Goal: Task Accomplishment & Management: Use online tool/utility

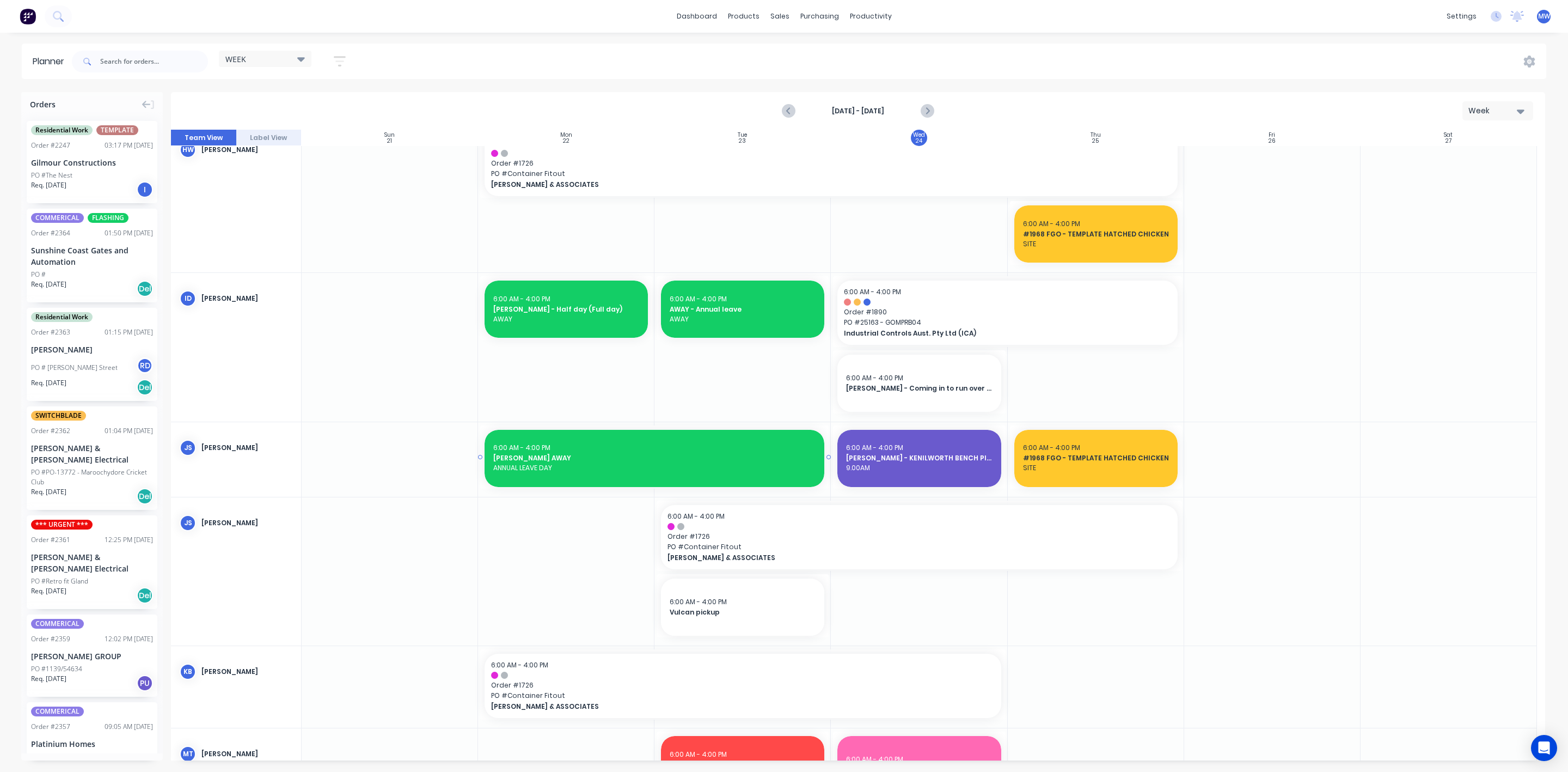
scroll to position [164, 0]
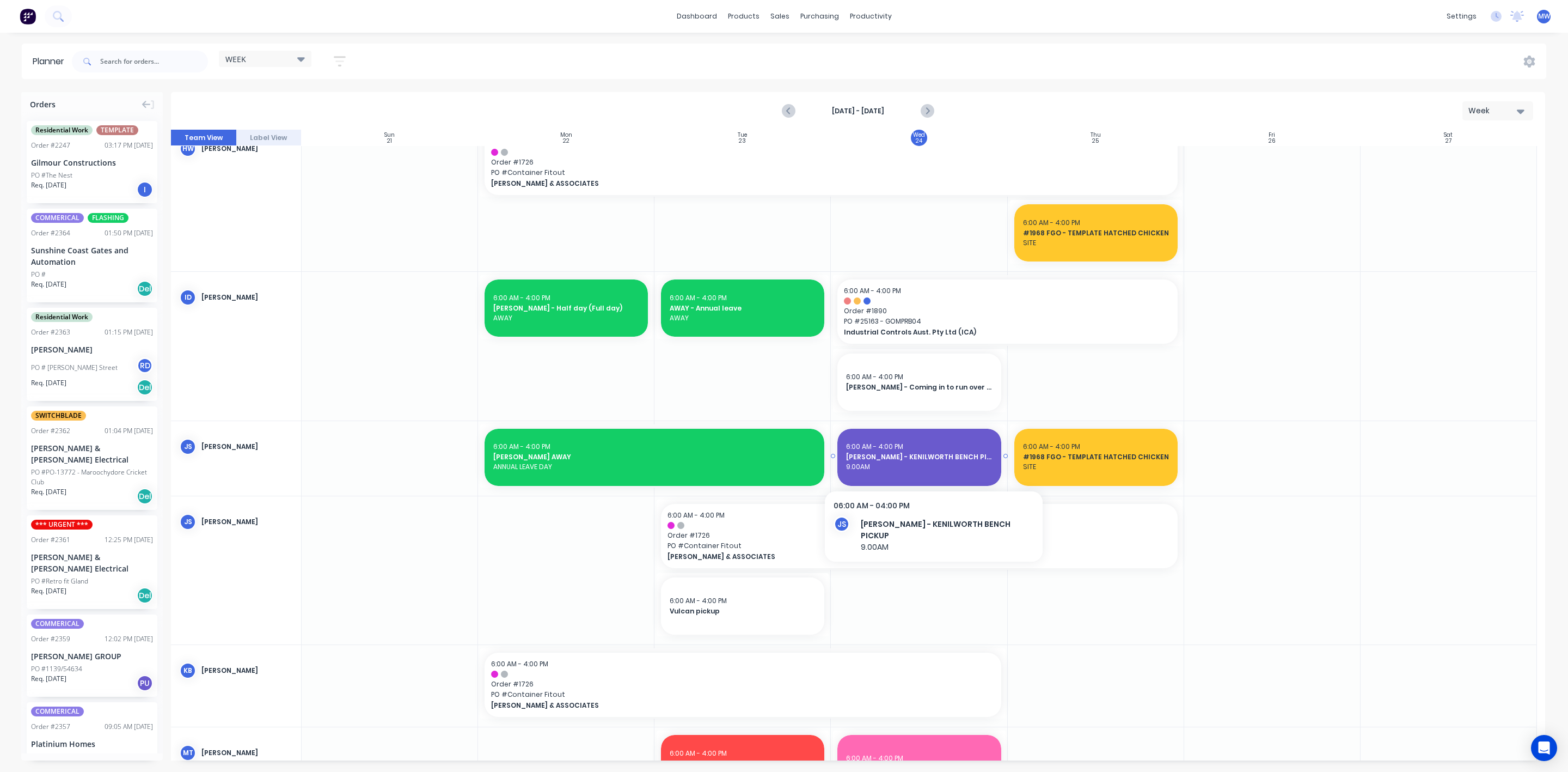
click at [956, 464] on span "9.00AM" at bounding box center [919, 467] width 146 height 10
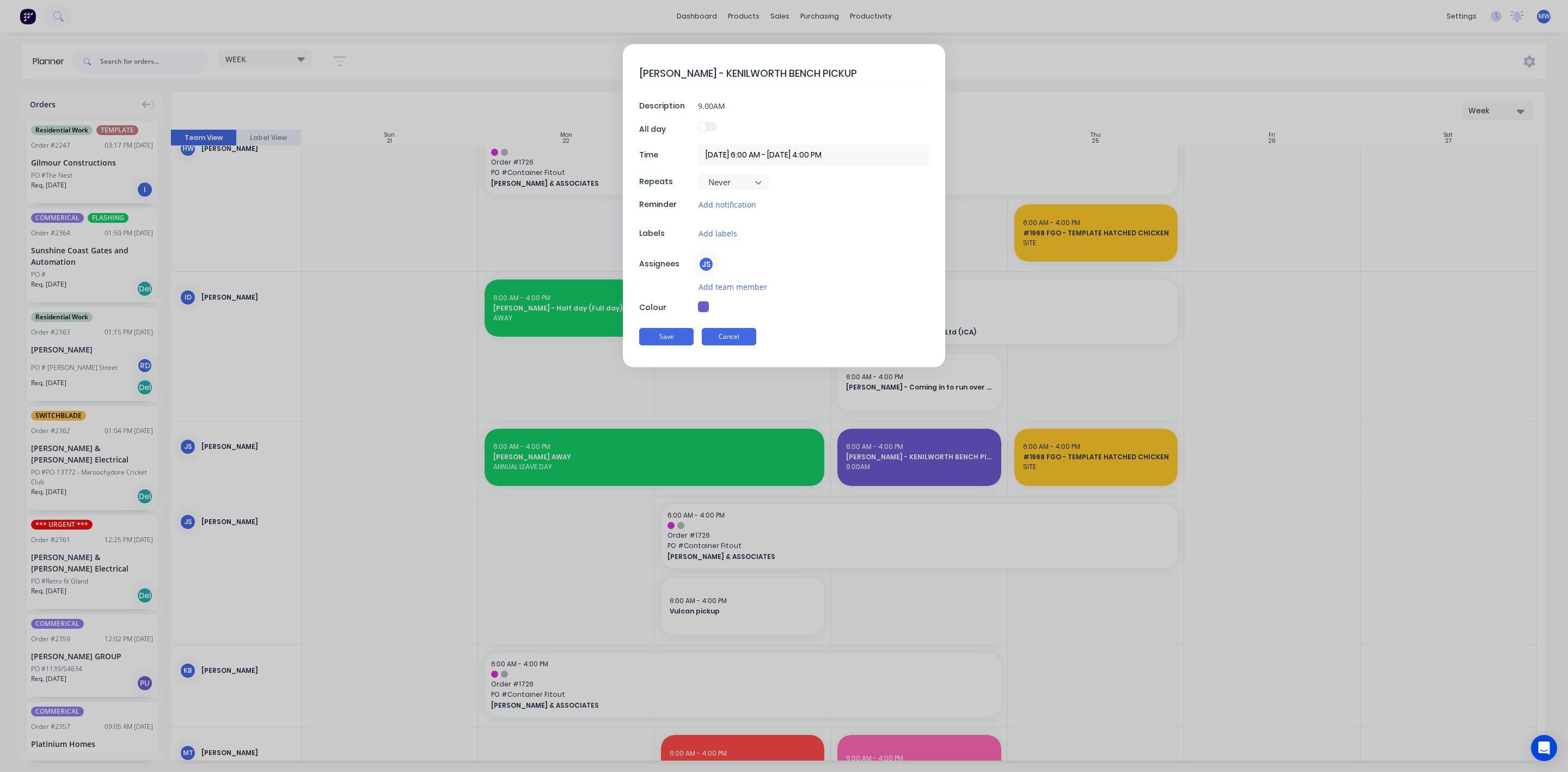
click at [747, 346] on button "Cancel" at bounding box center [729, 336] width 54 height 18
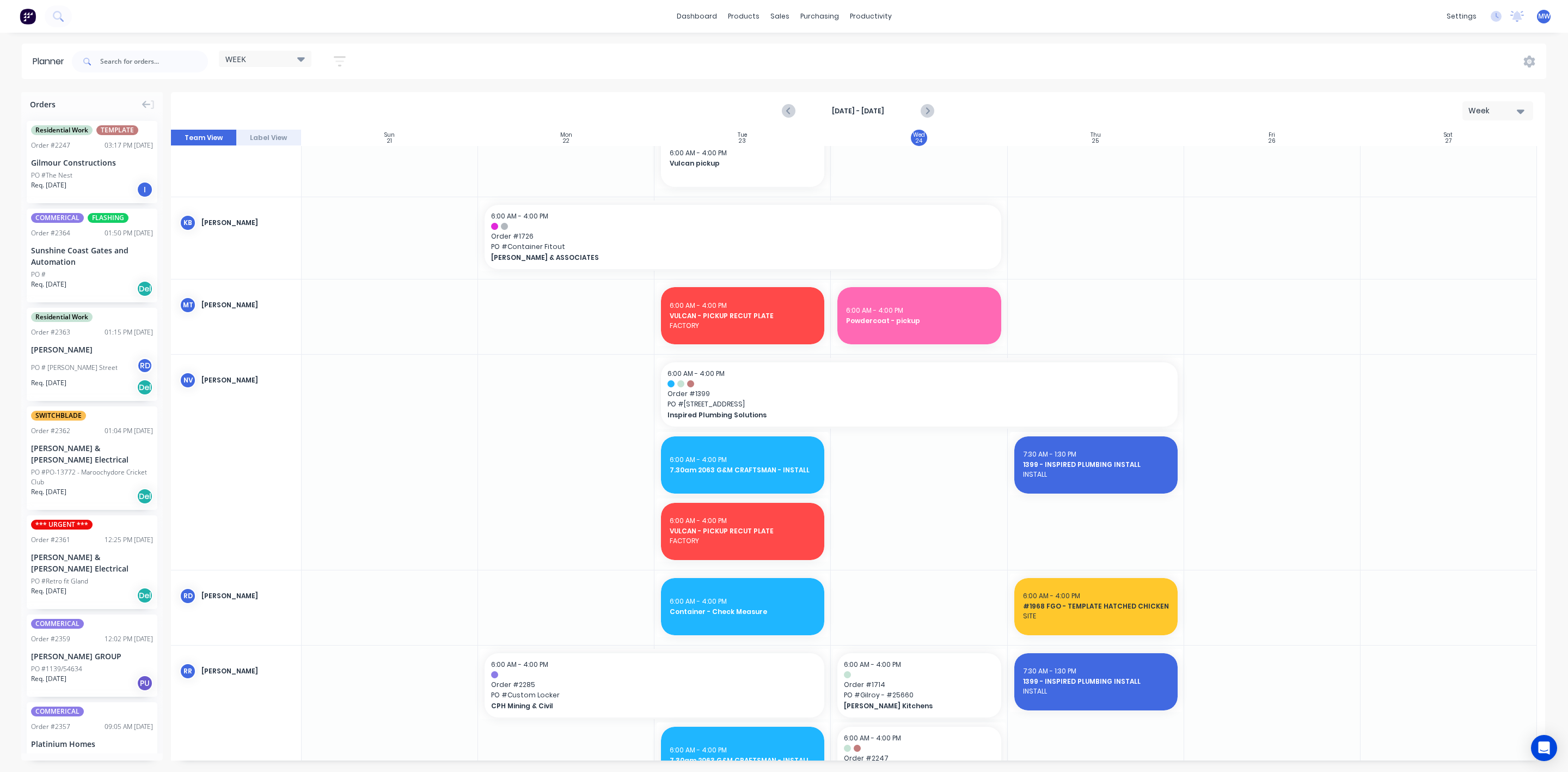
scroll to position [653, 0]
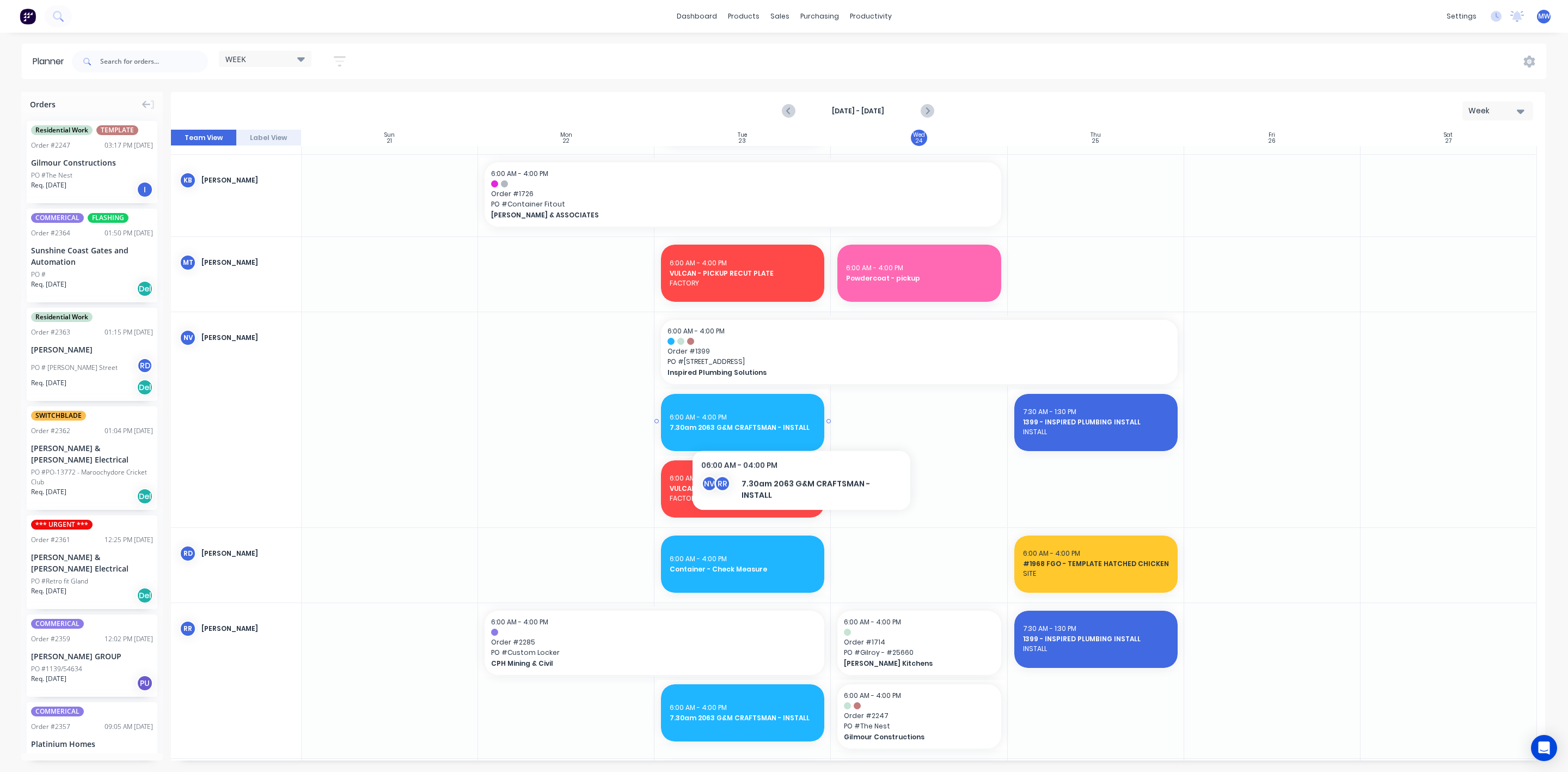
click at [797, 429] on span "7.30am 2063 G&M CRAFTSMAN - INSTALL" at bounding box center [743, 427] width 146 height 10
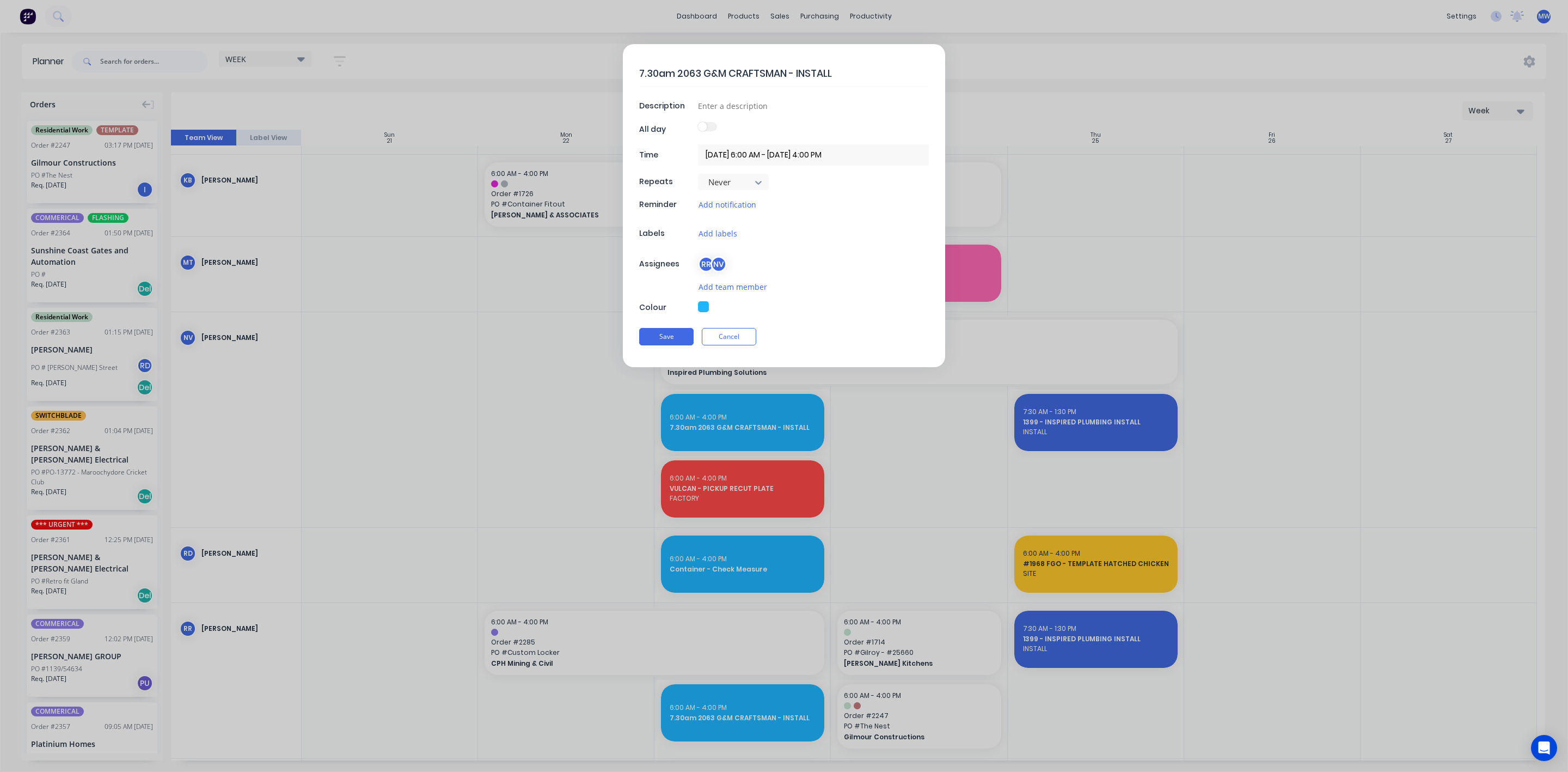
type textarea "x"
click at [739, 346] on button "Cancel" at bounding box center [729, 336] width 54 height 18
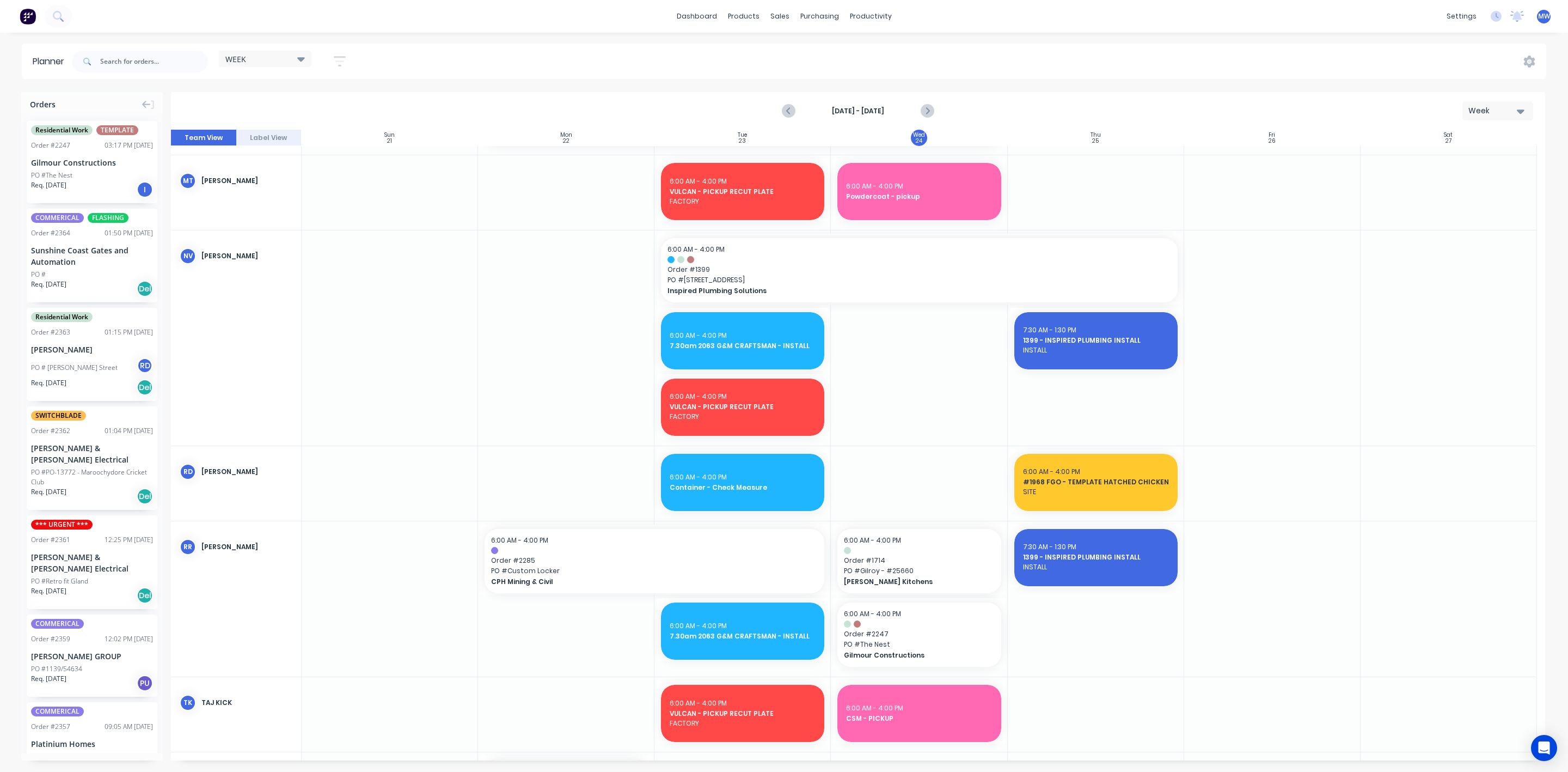
scroll to position [653, 0]
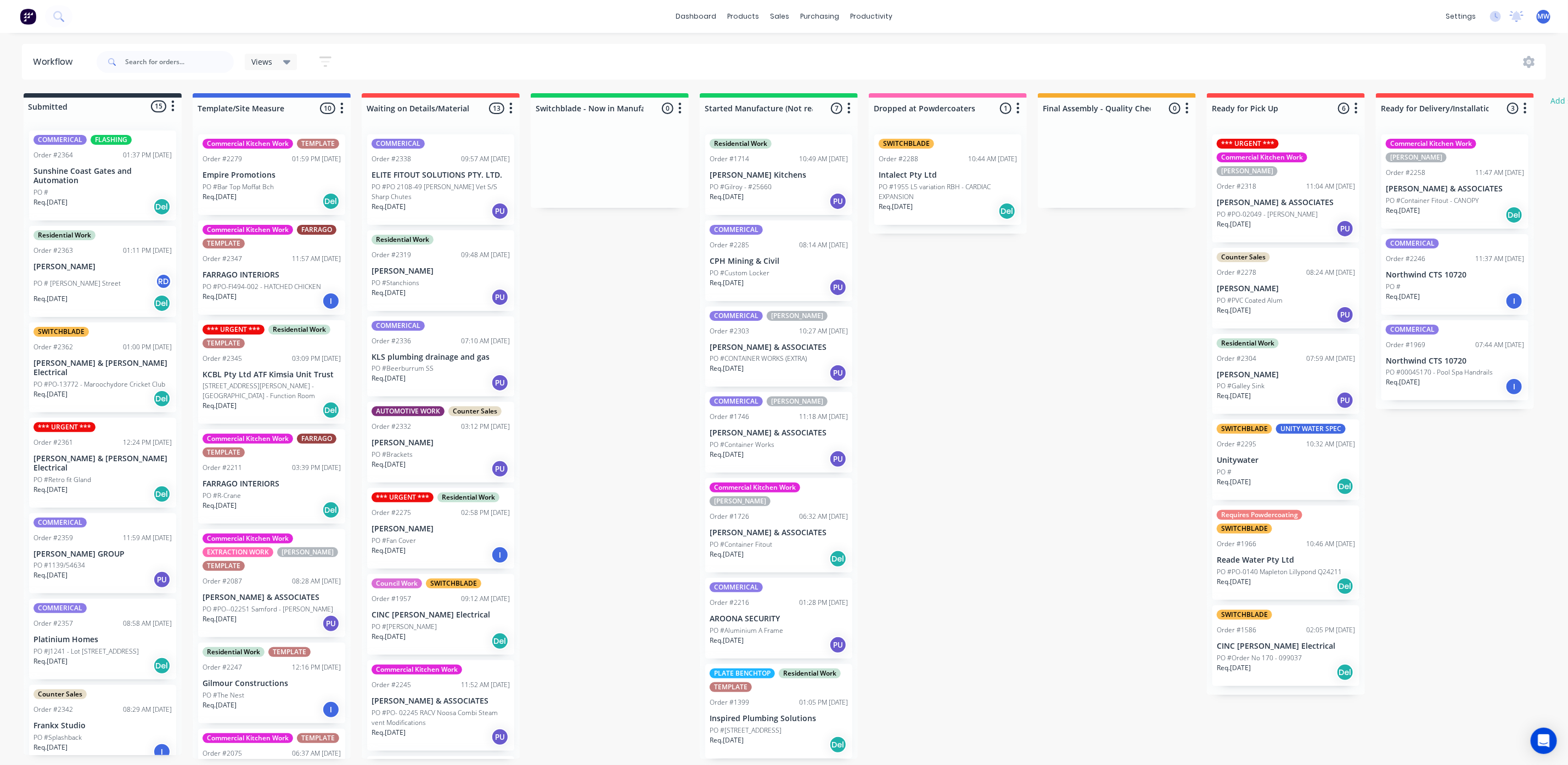
scroll to position [7, 0]
click at [792, 550] on div "Req. 02/10/25 Del" at bounding box center [779, 559] width 138 height 18
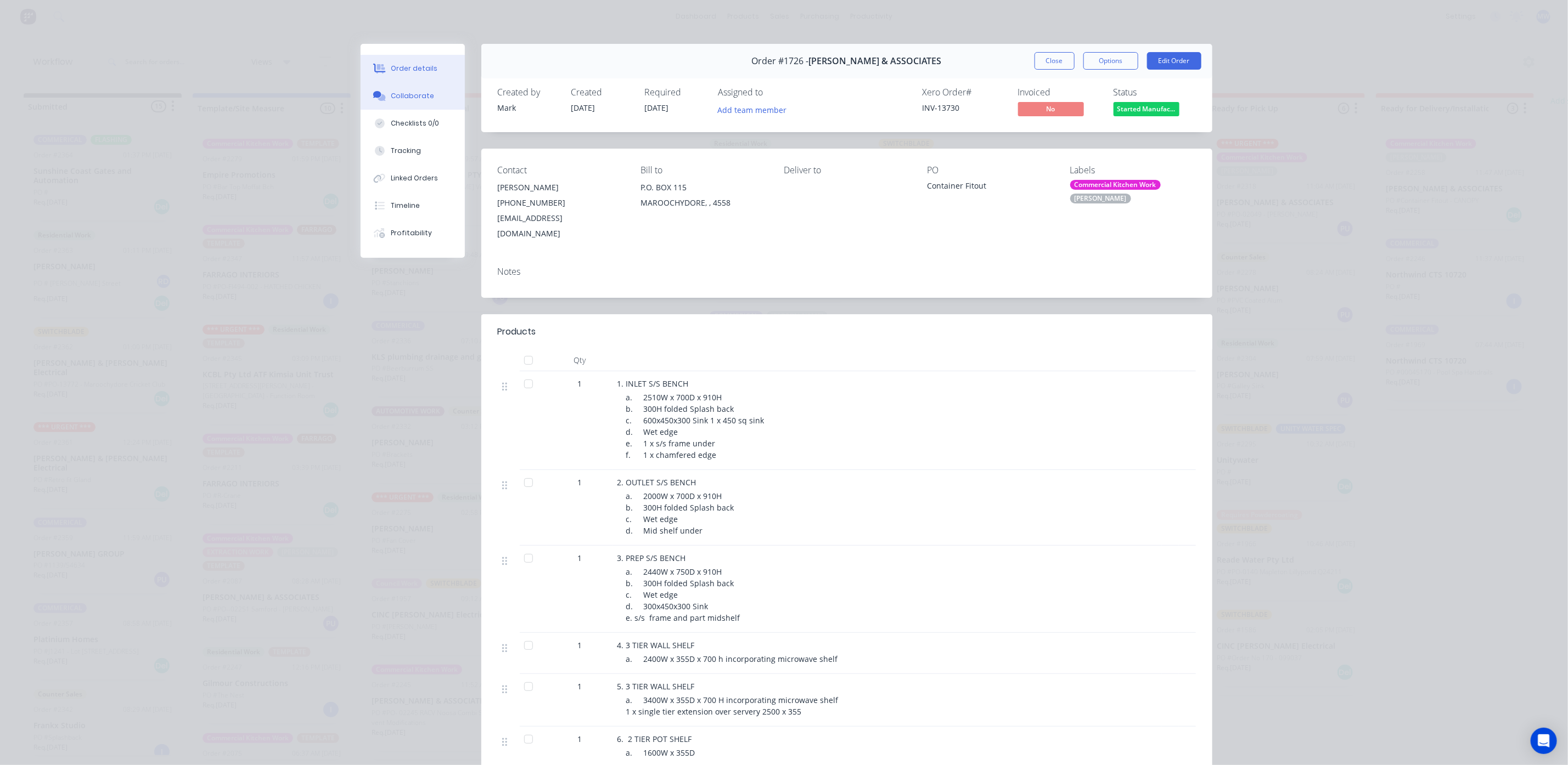
click at [407, 97] on div "Collaborate" at bounding box center [413, 96] width 44 height 10
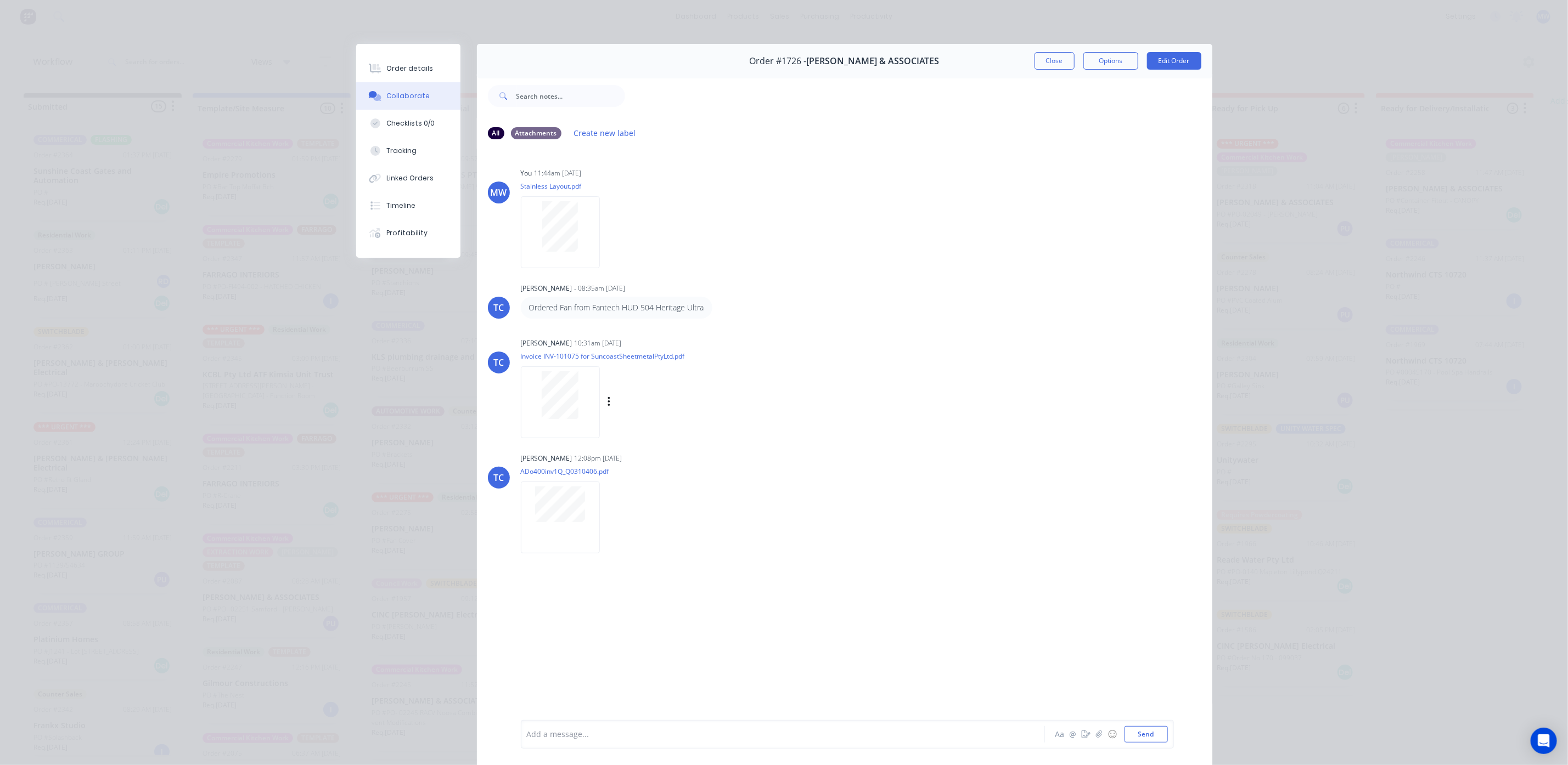
scroll to position [0, 0]
click at [1041, 52] on button "Close" at bounding box center [1055, 61] width 40 height 18
